Goal: Find specific page/section

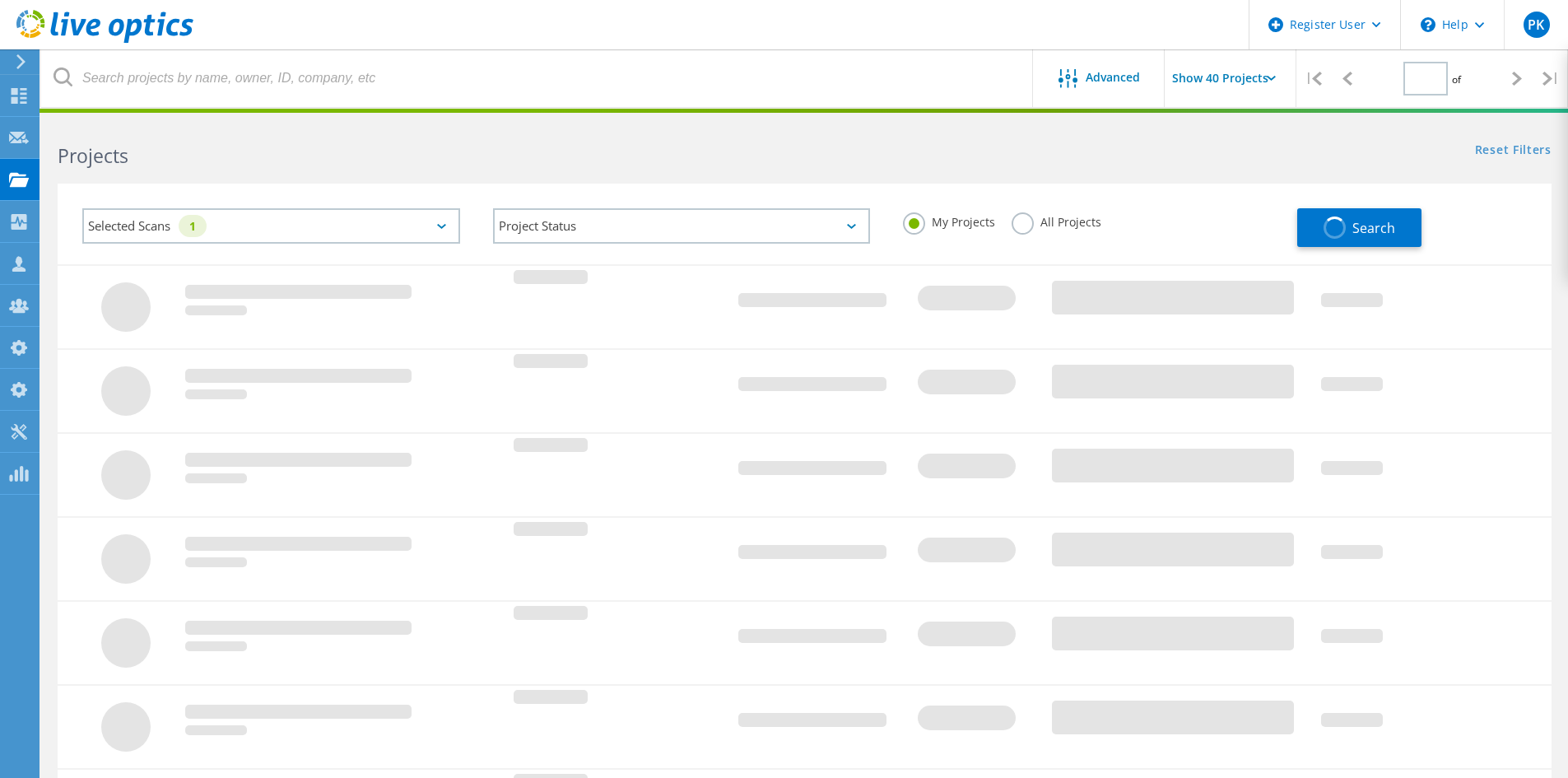
type input "1"
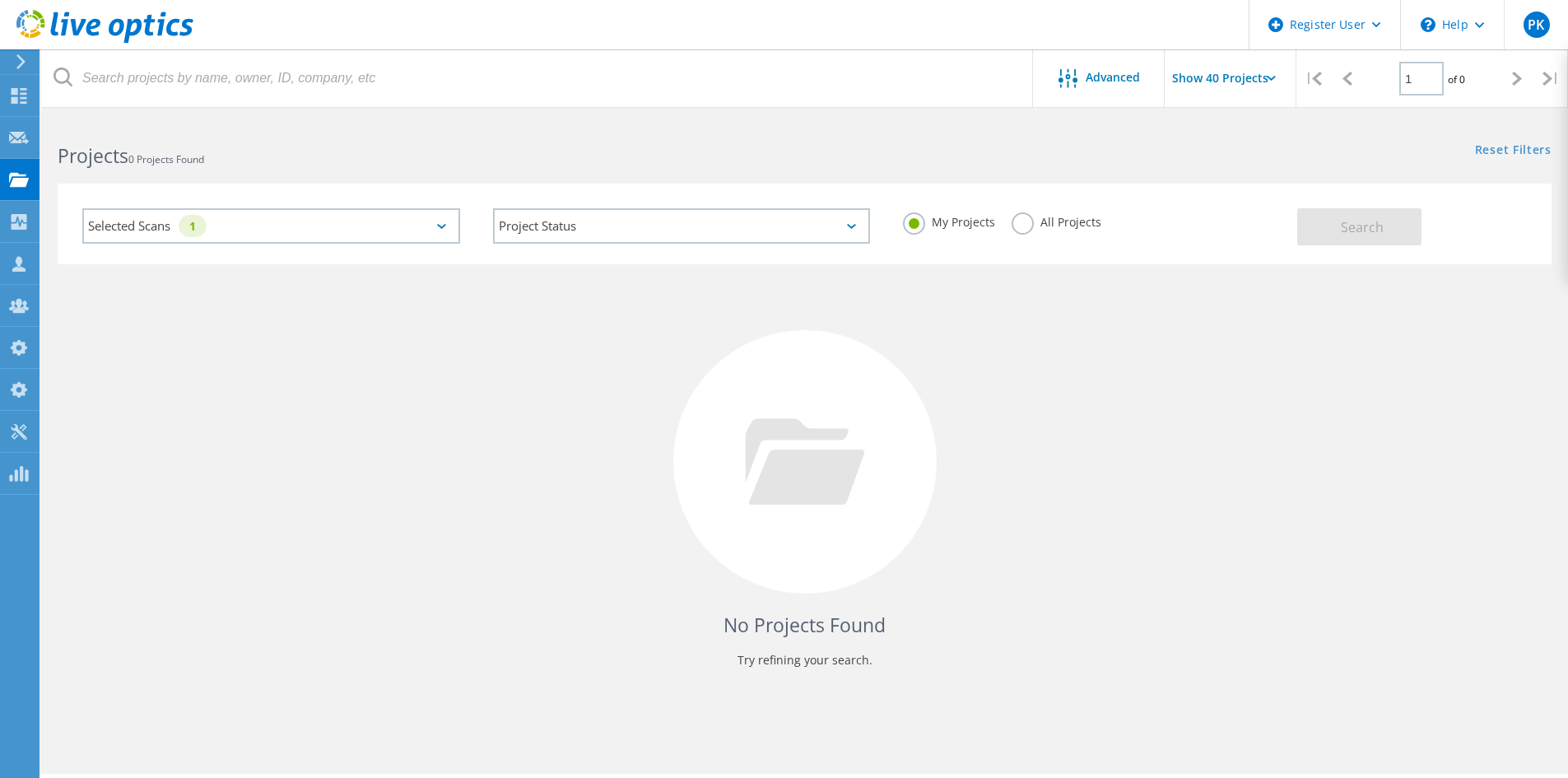
click at [1022, 222] on label "All Projects" at bounding box center [1056, 220] width 90 height 15
click at [0, 0] on input "All Projects" at bounding box center [0, 0] width 0 height 0
click at [227, 228] on div "Selected Scans 1" at bounding box center [271, 225] width 377 height 36
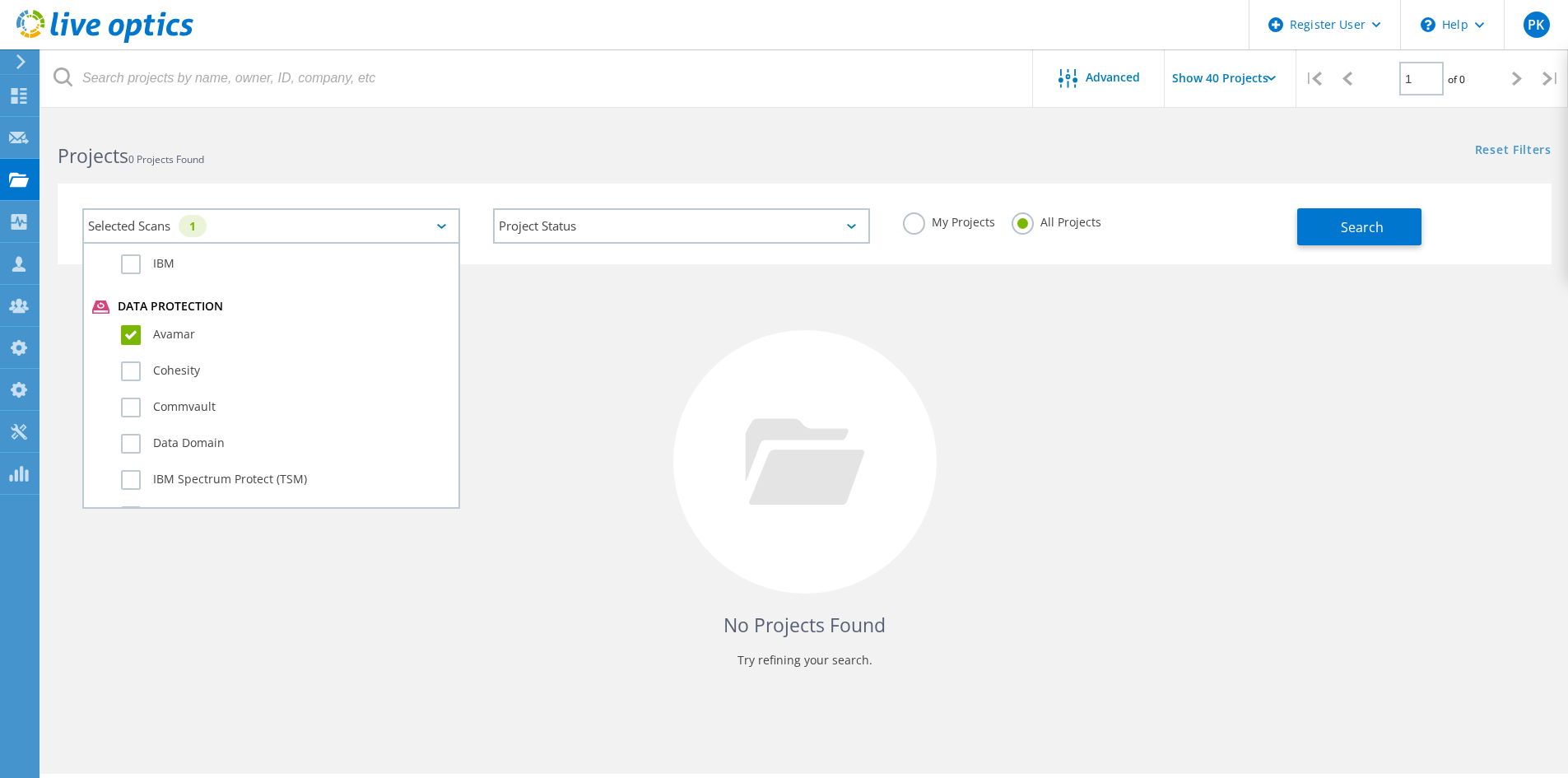
scroll to position [905, 0]
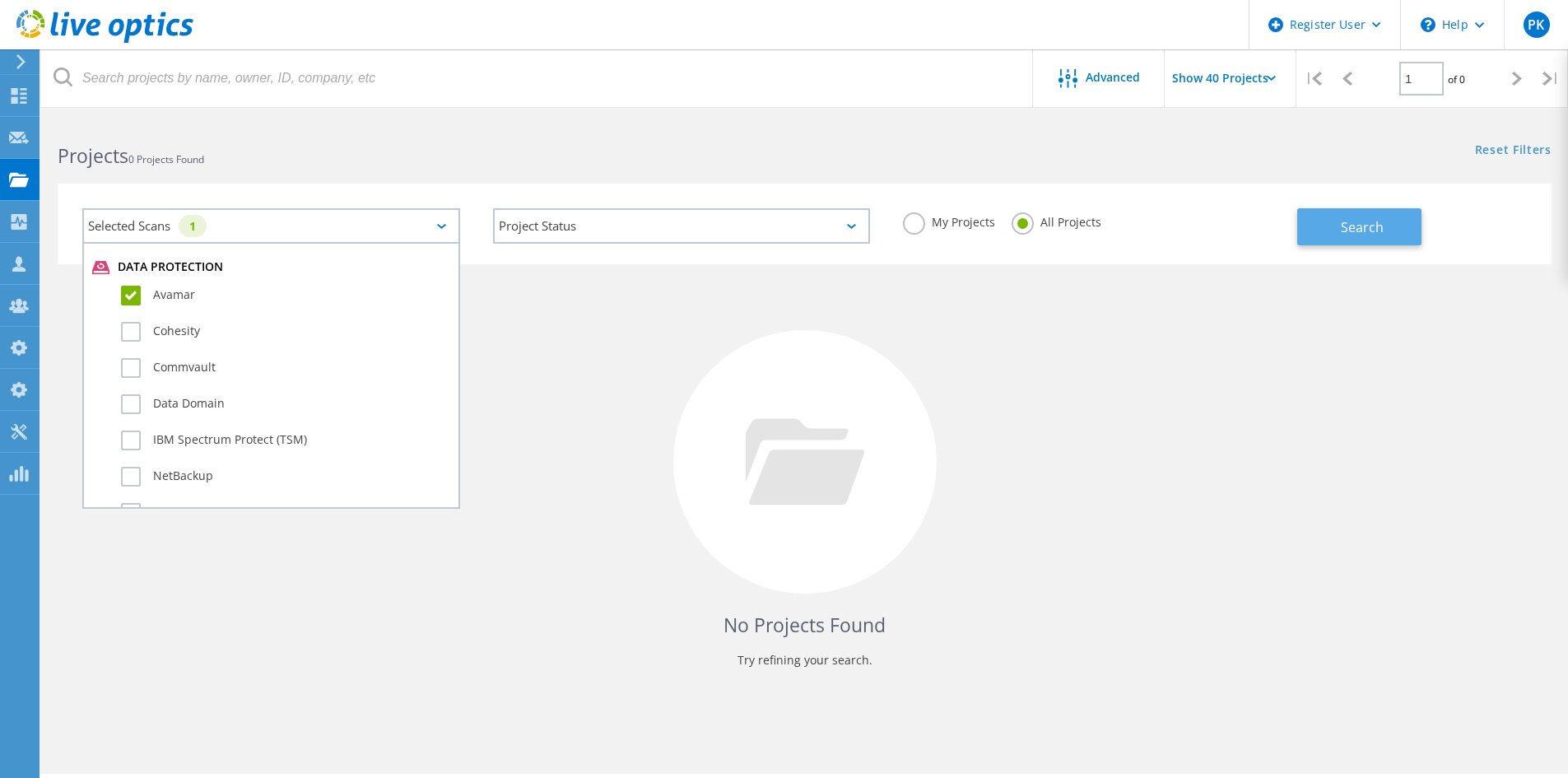
click at [1322, 220] on button "Search" at bounding box center [1359, 226] width 124 height 37
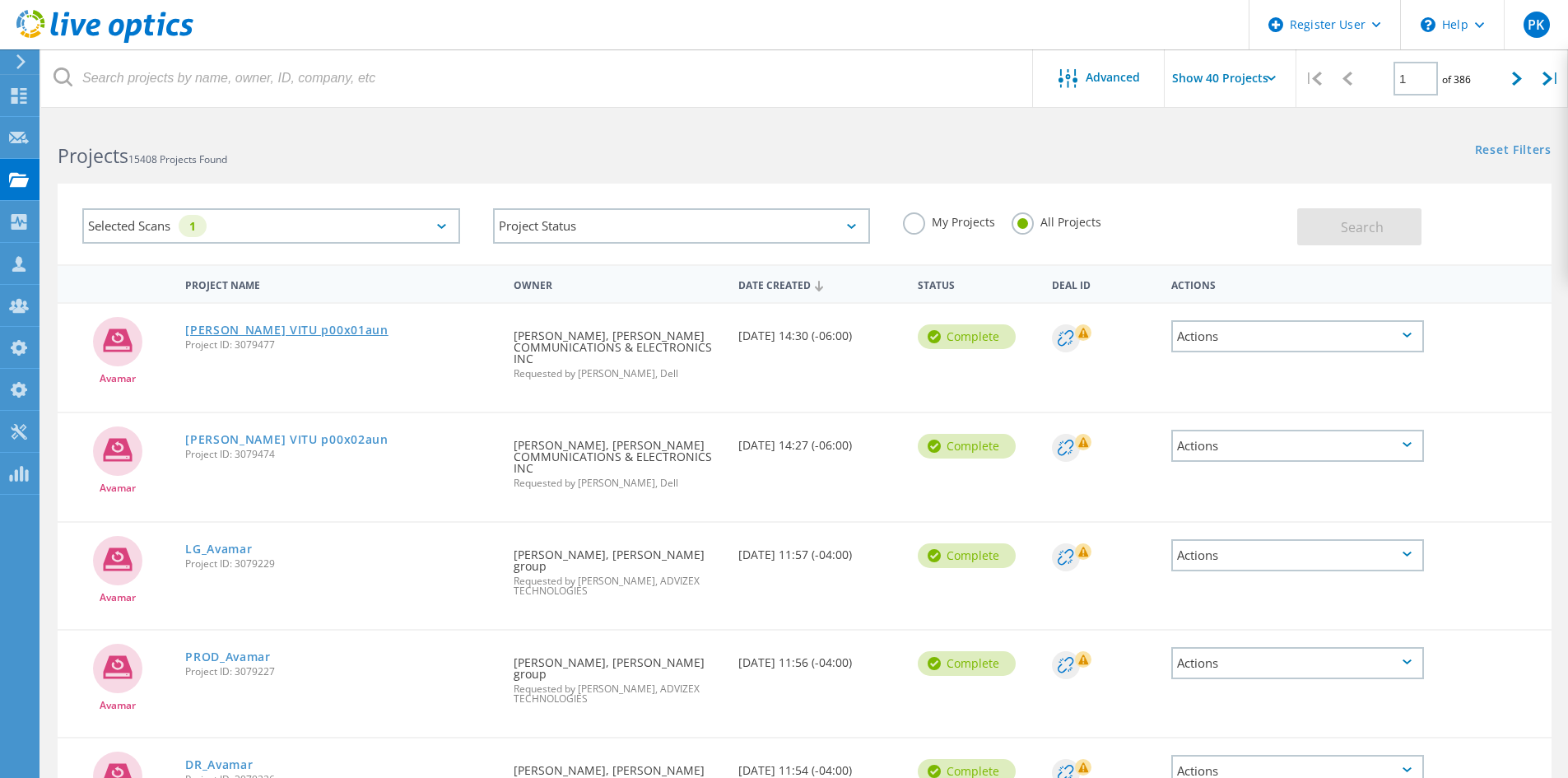
click at [264, 334] on link "[PERSON_NAME] VITU p00x01aun" at bounding box center [286, 330] width 203 height 12
click at [15, 357] on div at bounding box center [18, 349] width 19 height 18
click at [74, 351] on div "Admin Panel" at bounding box center [81, 347] width 70 height 12
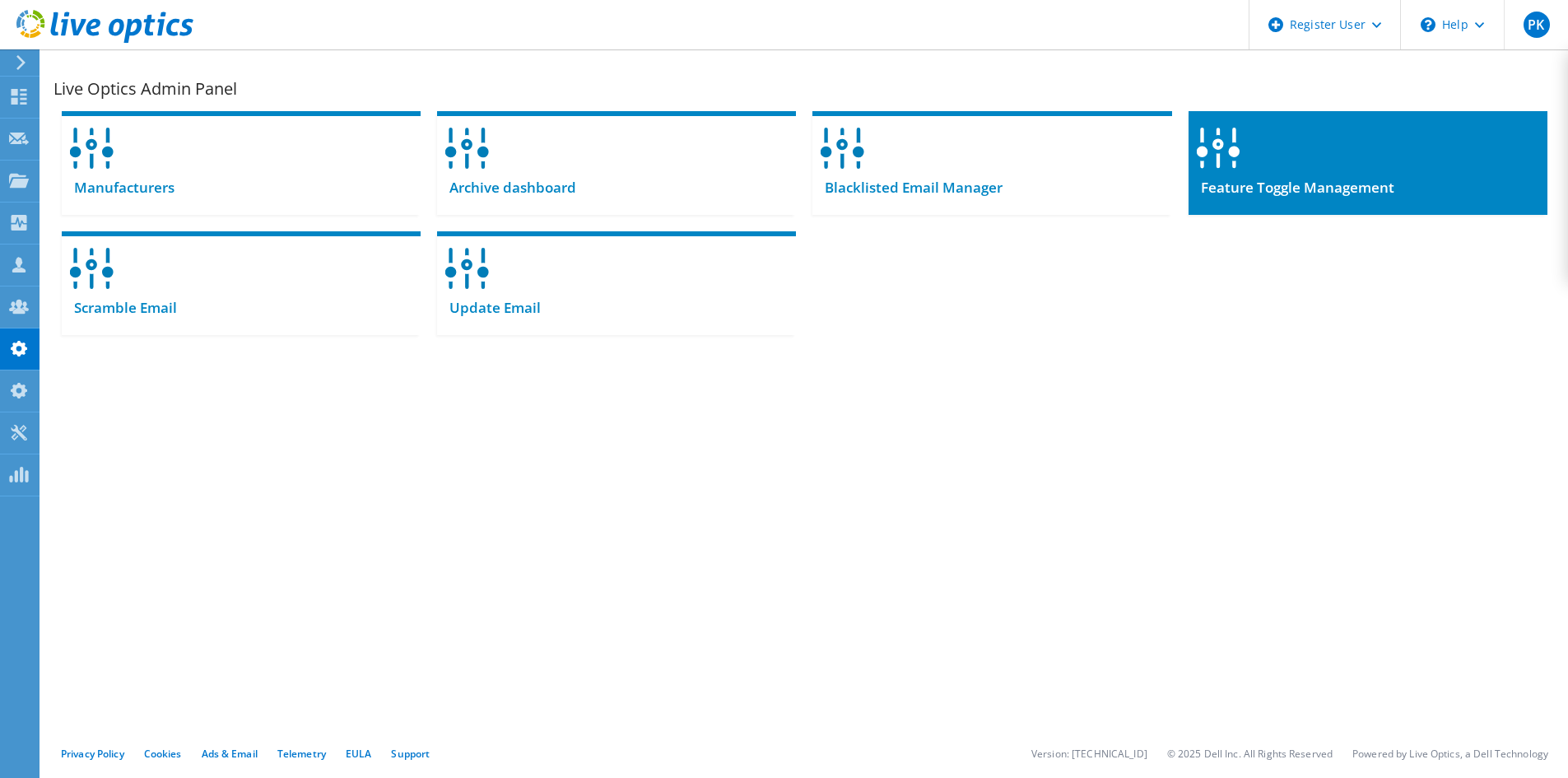
click at [1375, 153] on div at bounding box center [1368, 142] width 359 height 63
